Goal: Use online tool/utility: Utilize a website feature to perform a specific function

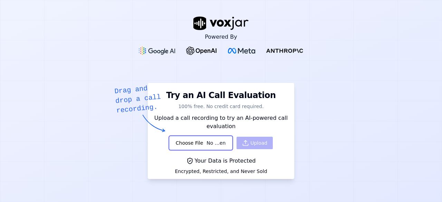
type input "C:\fakepath\WhatsApp Audio 2025-06-19 at 12.41.52_64de9e4f.mp3"
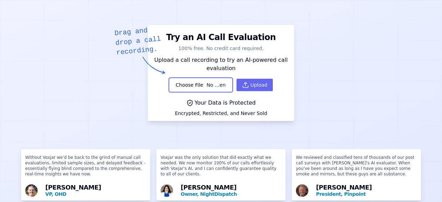
scroll to position [58, 0]
click at [253, 85] on button "Upload" at bounding box center [254, 84] width 36 height 12
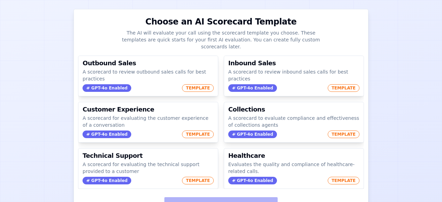
scroll to position [65, 0]
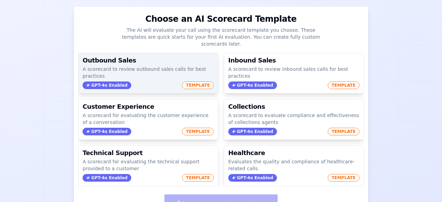
click at [162, 66] on p "A scorecard to review outbound sales calls for best practices" at bounding box center [147, 73] width 131 height 14
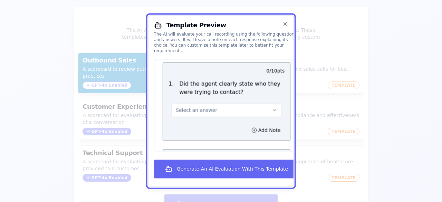
scroll to position [53, 0]
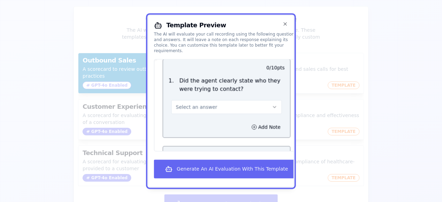
click at [239, 107] on button "Select an answer" at bounding box center [226, 107] width 110 height 14
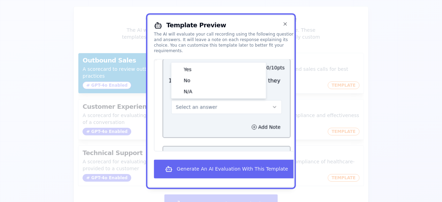
click at [270, 99] on div "Select an answer Yes No N/A" at bounding box center [226, 103] width 121 height 21
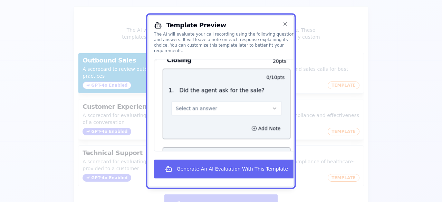
scroll to position [876, 0]
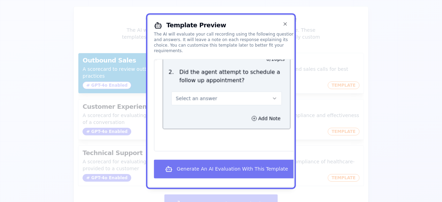
click at [212, 166] on button "Generate An AI Evaluation With This Template" at bounding box center [226, 168] width 145 height 19
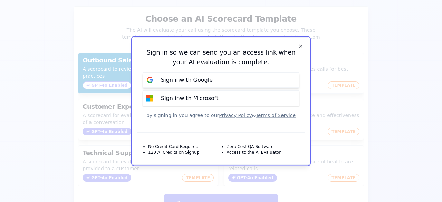
click at [238, 80] on button "Sign in with Google" at bounding box center [220, 80] width 157 height 16
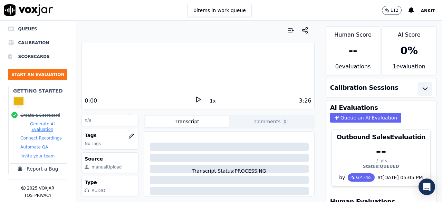
click at [418, 84] on button "button" at bounding box center [425, 89] width 14 height 14
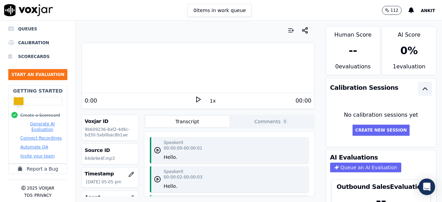
click at [421, 88] on icon "button" at bounding box center [425, 89] width 8 height 8
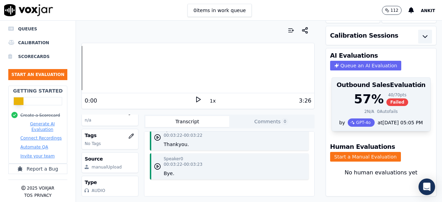
scroll to position [72, 0]
click at [373, 92] on div "57 % 40 / 70 pts Failed 2 N/A 0 Autofails" at bounding box center [381, 105] width 98 height 26
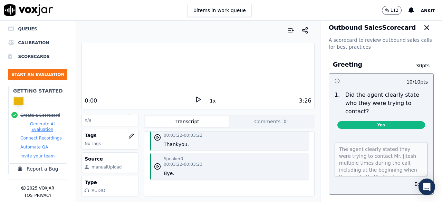
scroll to position [0, 0]
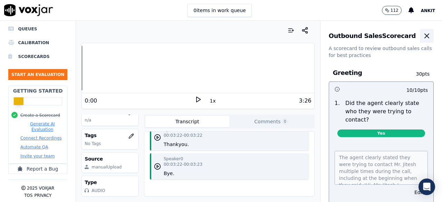
click at [422, 39] on icon "button" at bounding box center [426, 36] width 8 height 8
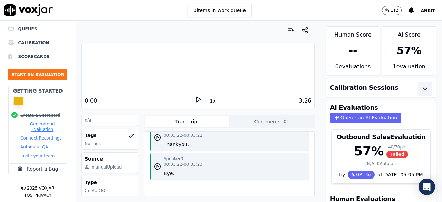
click at [421, 89] on icon "button" at bounding box center [425, 89] width 8 height 8
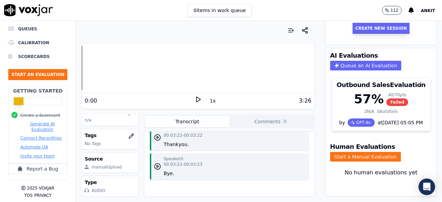
scroll to position [122, 0]
click at [40, 164] on button "Report a Bug" at bounding box center [37, 169] width 59 height 10
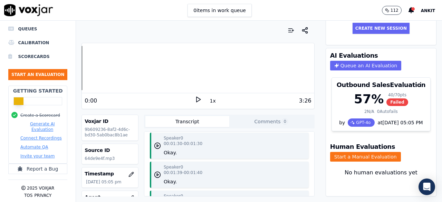
scroll to position [146, 0]
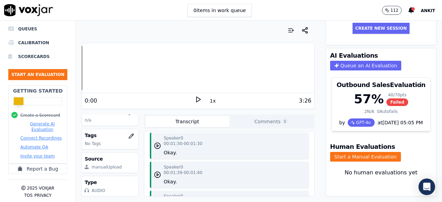
click at [421, 85] on div "Human Score -- 0 evaluation s AI Score 57 % 1 evaluation Calibration Sessions N…" at bounding box center [381, 111] width 122 height 181
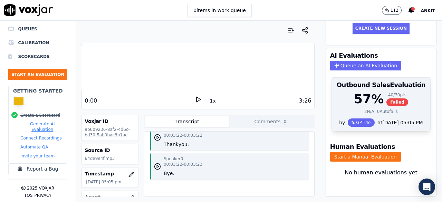
scroll to position [0, 0]
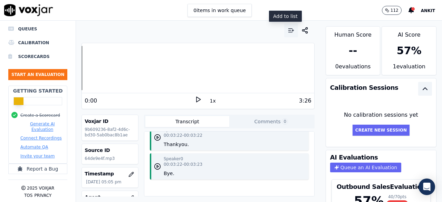
click at [287, 30] on icon "button" at bounding box center [290, 30] width 7 height 7
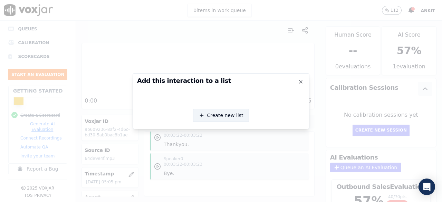
click at [223, 119] on button "Create new list" at bounding box center [221, 115] width 56 height 13
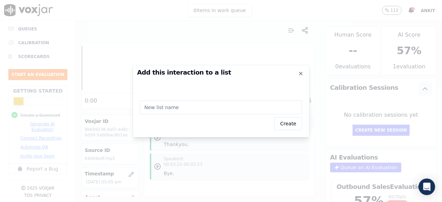
click at [209, 111] on input "text" at bounding box center [221, 107] width 162 height 14
type input "test"
click at [289, 129] on button "Create" at bounding box center [288, 123] width 28 height 13
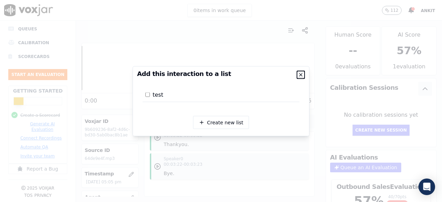
click at [302, 72] on icon "button" at bounding box center [301, 75] width 6 height 6
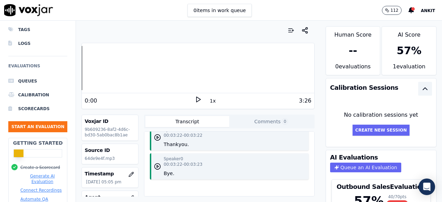
scroll to position [42, 0]
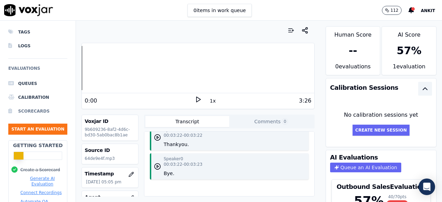
click at [29, 114] on li "Scorecards" at bounding box center [37, 111] width 59 height 14
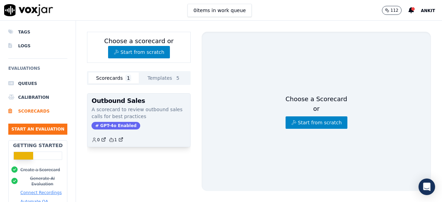
click at [137, 116] on p "A scorecard to review outbound sales calls for best practices" at bounding box center [138, 113] width 95 height 14
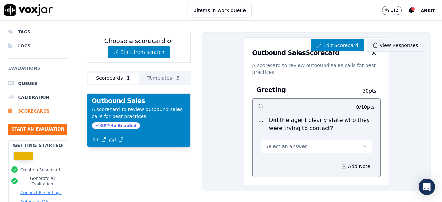
click at [378, 42] on link "View Responses" at bounding box center [394, 45] width 57 height 13
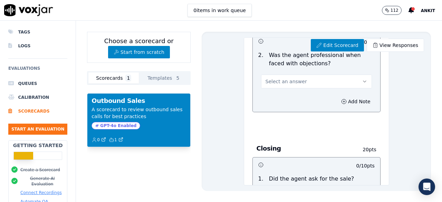
scroll to position [849, 0]
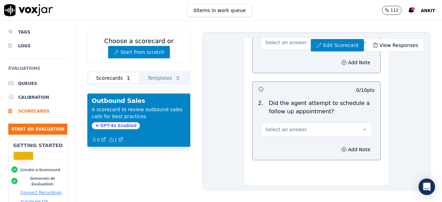
click at [158, 76] on button "Templates 5" at bounding box center [164, 77] width 50 height 11
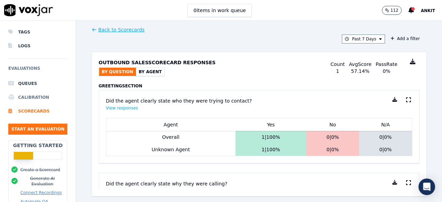
click at [41, 99] on li "Calibration" at bounding box center [37, 97] width 59 height 14
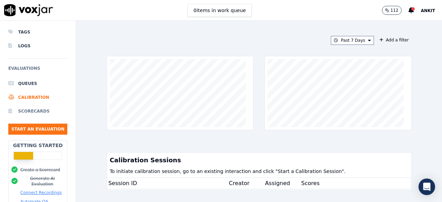
click at [36, 117] on li "Scorecards" at bounding box center [37, 111] width 59 height 14
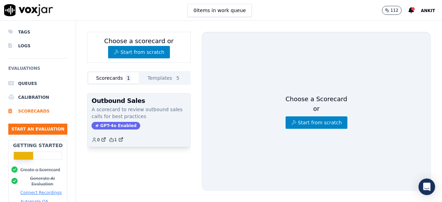
click at [164, 97] on div "Outbound Sales A scorecard to review outbound sales calls for best practices GP…" at bounding box center [138, 119] width 103 height 53
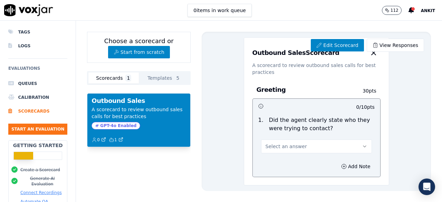
click at [121, 99] on h3 "Outbound Sales" at bounding box center [138, 101] width 95 height 6
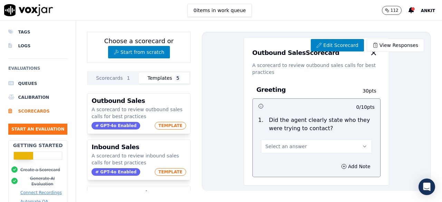
click at [150, 80] on button "Templates 5" at bounding box center [164, 77] width 50 height 11
click at [387, 47] on link "View Responses" at bounding box center [394, 45] width 57 height 13
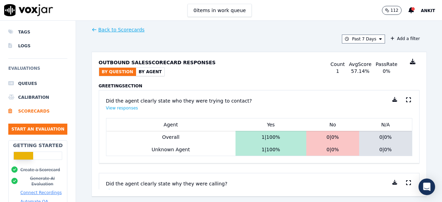
click at [132, 76] on div "Outbound Sales Scorecard Responses By Question By Agent Count 1 Avg Score 57.14…" at bounding box center [259, 67] width 321 height 31
click at [145, 70] on button "By Agent" at bounding box center [150, 72] width 29 height 8
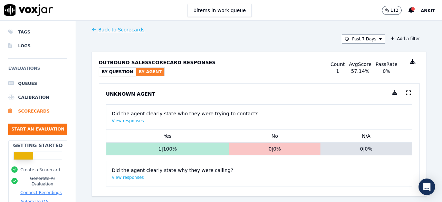
click at [113, 68] on button "By Question" at bounding box center [117, 72] width 37 height 8
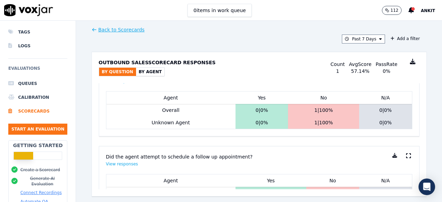
scroll to position [627, 0]
click at [328, 91] on div "Did the agent ask for the sale? View responses" at bounding box center [259, 77] width 306 height 28
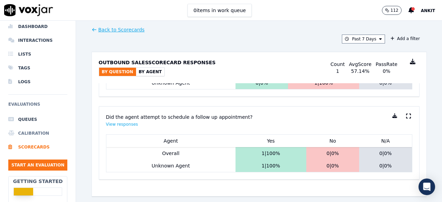
scroll to position [3, 0]
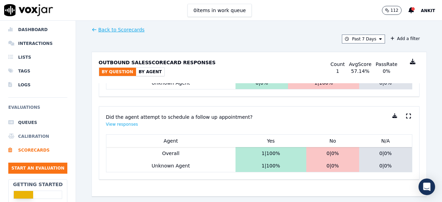
click at [32, 134] on li "Calibration" at bounding box center [37, 136] width 59 height 14
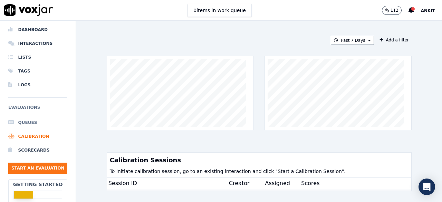
click at [32, 119] on li "Queues" at bounding box center [37, 123] width 59 height 14
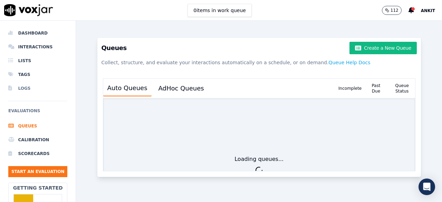
click at [22, 90] on li "Logs" at bounding box center [37, 88] width 59 height 14
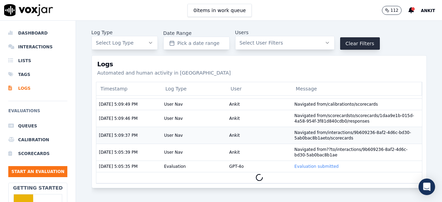
scroll to position [68, 0]
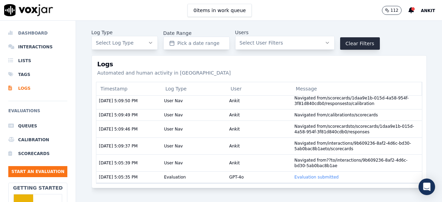
click at [34, 35] on li "Dashboard" at bounding box center [37, 33] width 59 height 14
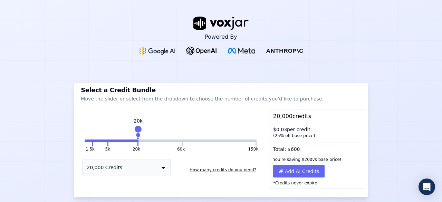
scroll to position [43, 0]
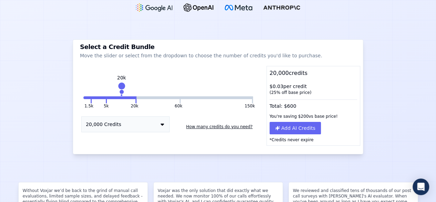
drag, startPoint x: 133, startPoint y: 88, endPoint x: 118, endPoint y: 88, distance: 15.2
click at [118, 88] on div at bounding box center [122, 86] width 10 height 10
drag, startPoint x: 132, startPoint y: 95, endPoint x: 115, endPoint y: 93, distance: 17.4
click at [118, 93] on div "20k" at bounding box center [118, 89] width 0 height 11
click at [143, 128] on button "20,000 Credits" at bounding box center [126, 124] width 88 height 16
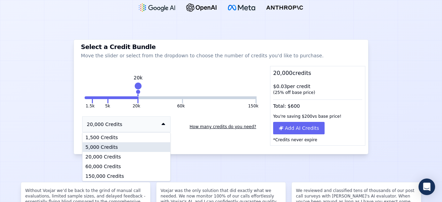
click at [104, 145] on div "5,000 Credits" at bounding box center [126, 147] width 88 height 10
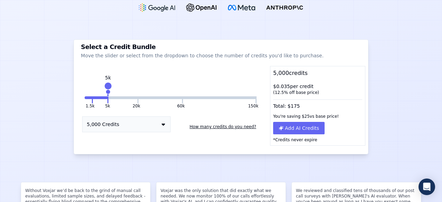
click at [136, 123] on button "5,000 Credits" at bounding box center [126, 124] width 88 height 16
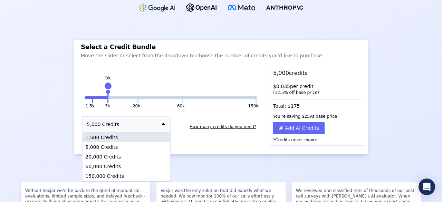
click at [116, 135] on div "1,500 Credits" at bounding box center [126, 137] width 88 height 10
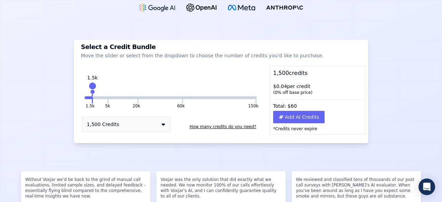
click at [144, 125] on button "1,500 Credits" at bounding box center [126, 124] width 88 height 16
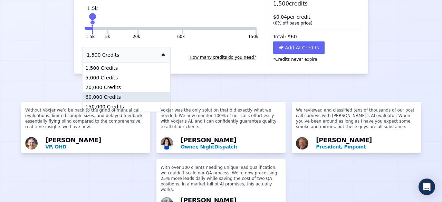
scroll to position [109, 0]
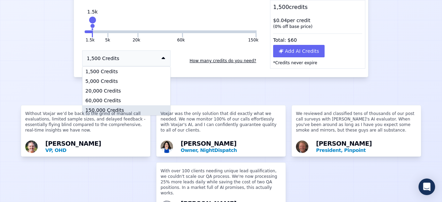
click at [112, 107] on div "150,000 Credits" at bounding box center [126, 110] width 88 height 10
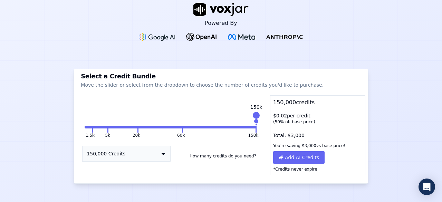
scroll to position [0, 0]
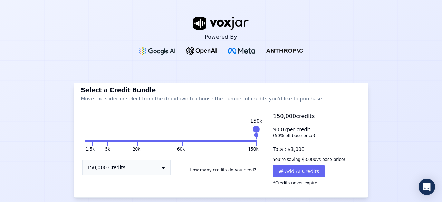
click at [155, 47] on img at bounding box center [157, 51] width 37 height 8
